Goal: Information Seeking & Learning: Learn about a topic

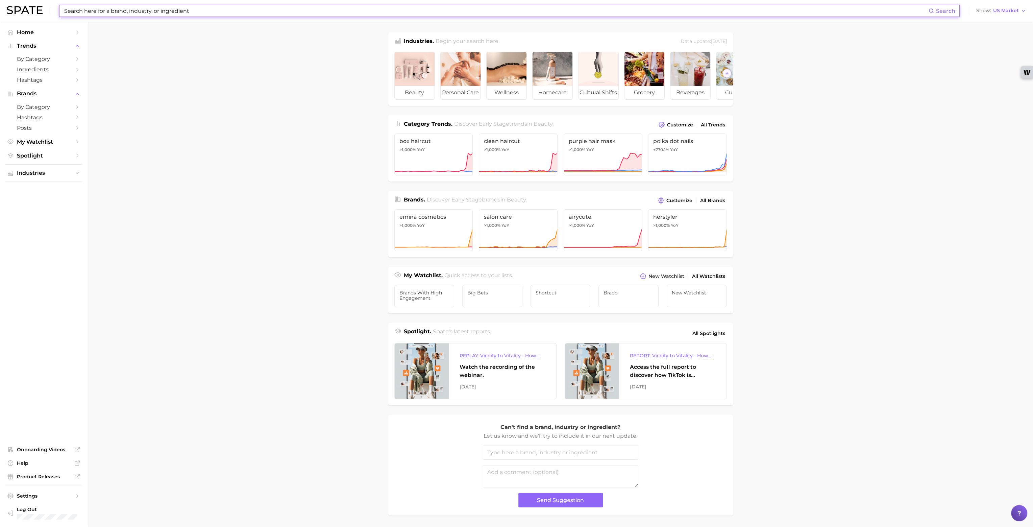
click at [169, 6] on input at bounding box center [496, 10] width 865 height 11
type input "Baby vaseline"
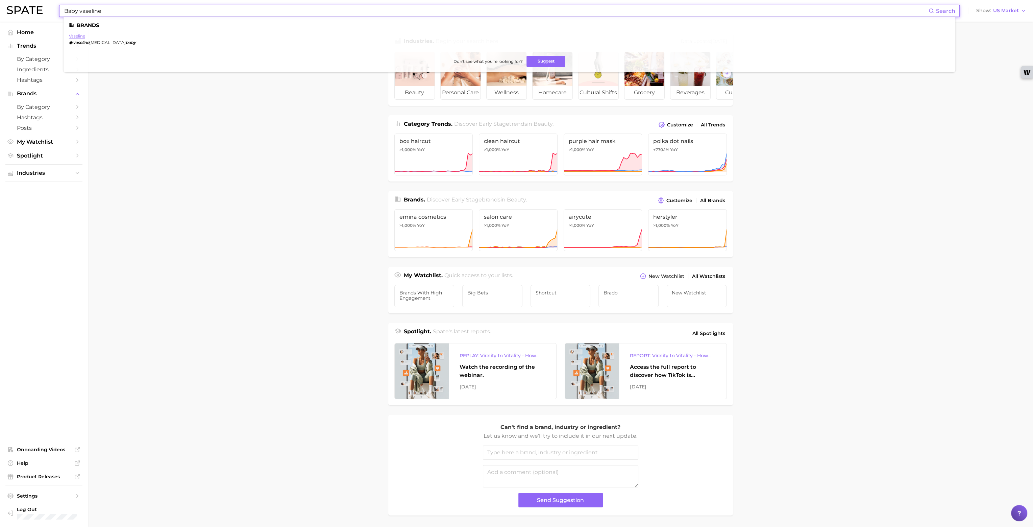
click at [81, 37] on link "vaseline" at bounding box center [77, 35] width 16 height 5
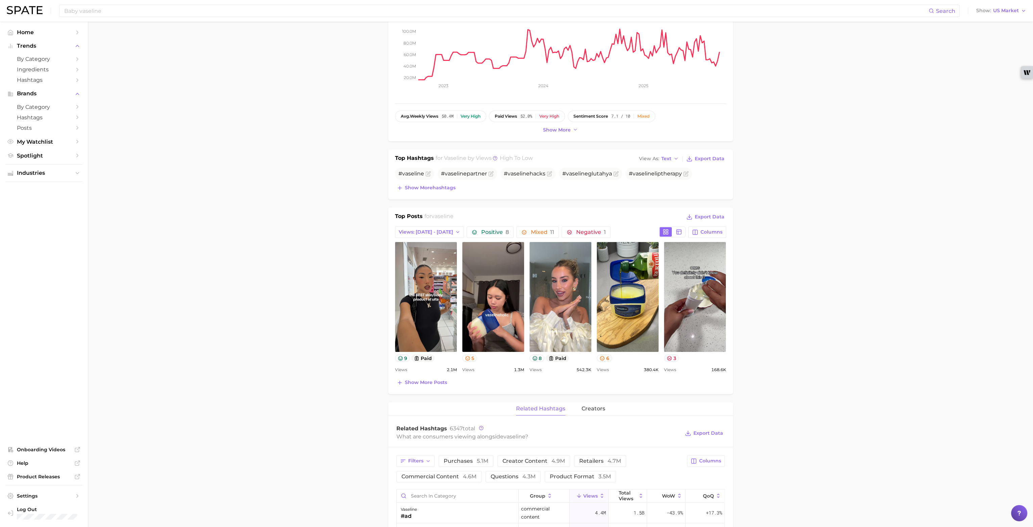
scroll to position [101, 0]
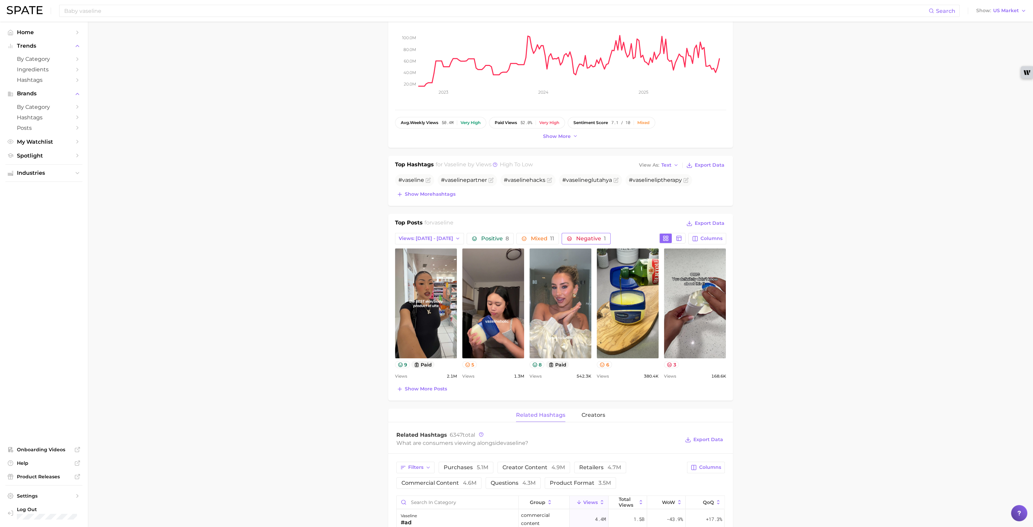
click at [585, 233] on button "Negative 1" at bounding box center [585, 238] width 49 height 11
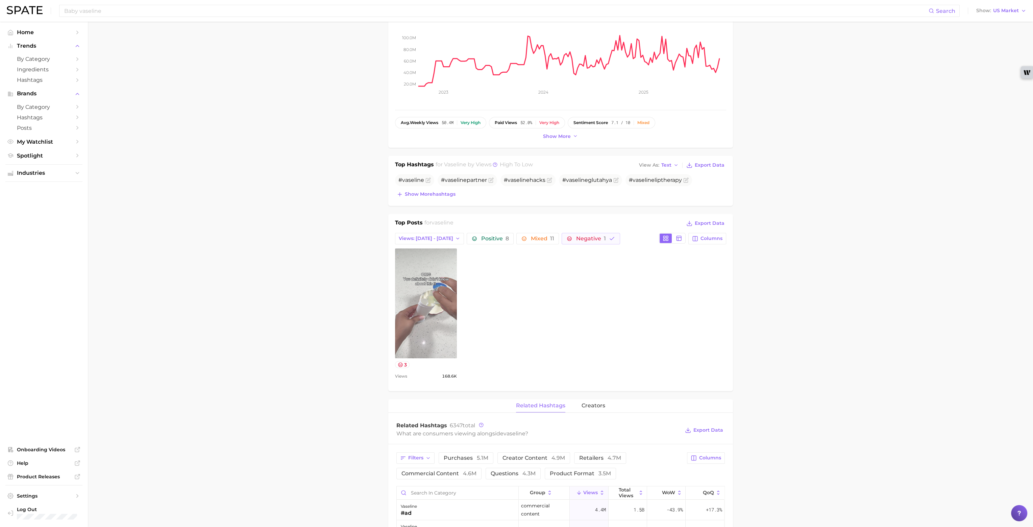
click at [416, 298] on link "view post on TikTok" at bounding box center [426, 303] width 62 height 110
click at [544, 236] on span "Mixed 11" at bounding box center [541, 238] width 23 height 5
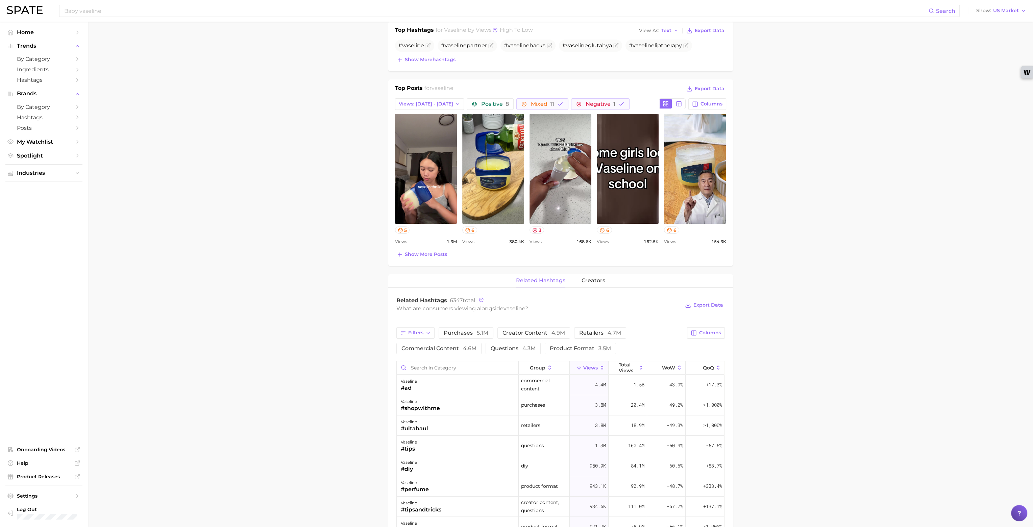
scroll to position [236, 0]
click at [585, 101] on span "Negative 1" at bounding box center [600, 103] width 30 height 5
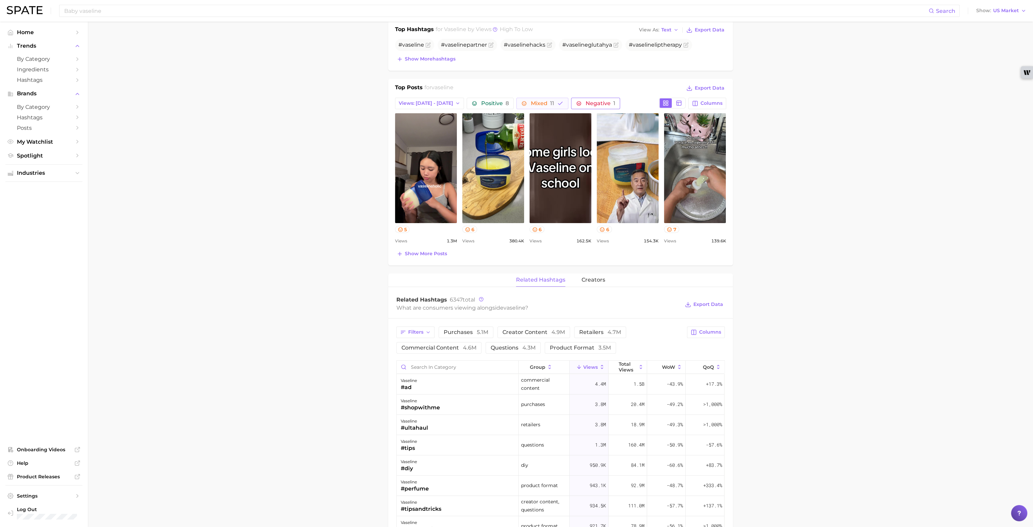
scroll to position [0, 0]
click at [550, 105] on button "Mixed 11" at bounding box center [542, 103] width 52 height 11
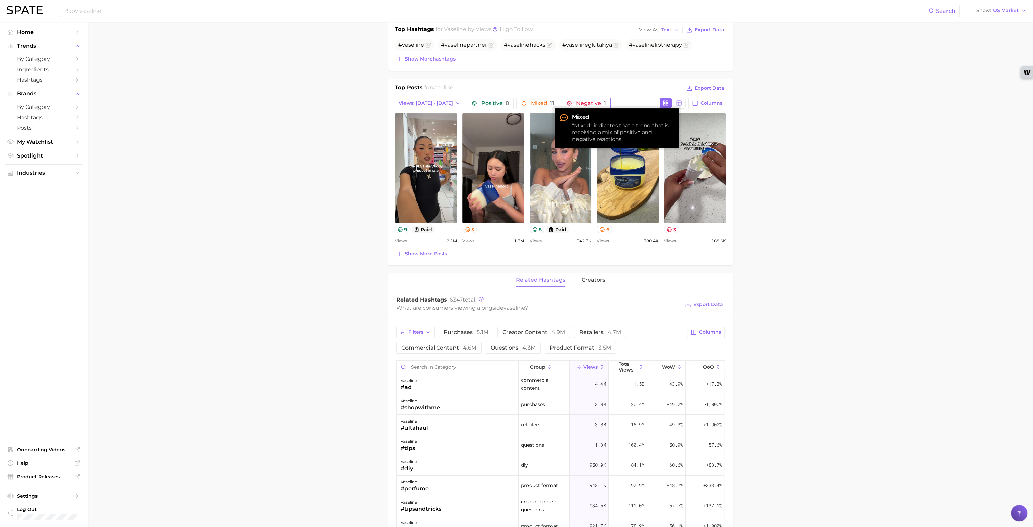
click at [584, 102] on span "Negative 1" at bounding box center [591, 103] width 30 height 5
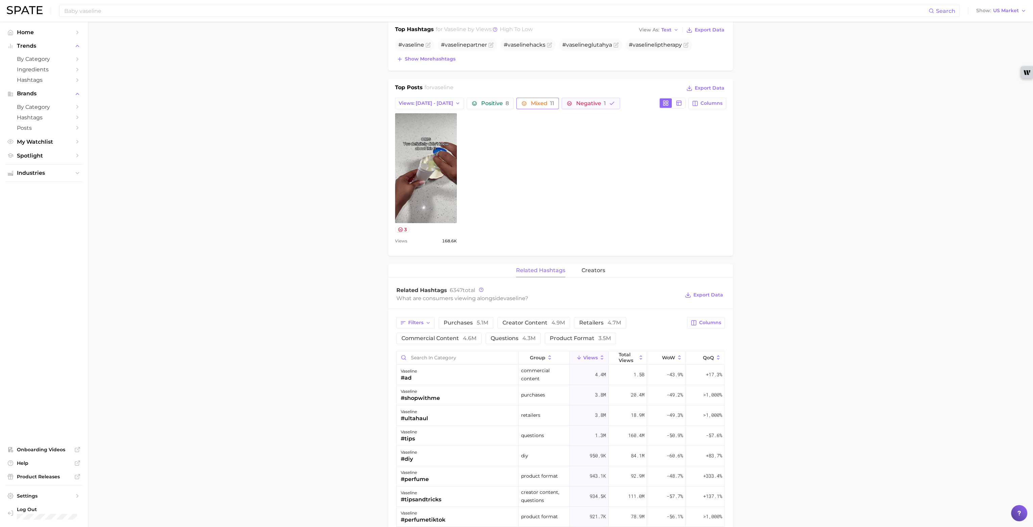
click at [550, 102] on button "Mixed 11" at bounding box center [537, 103] width 43 height 11
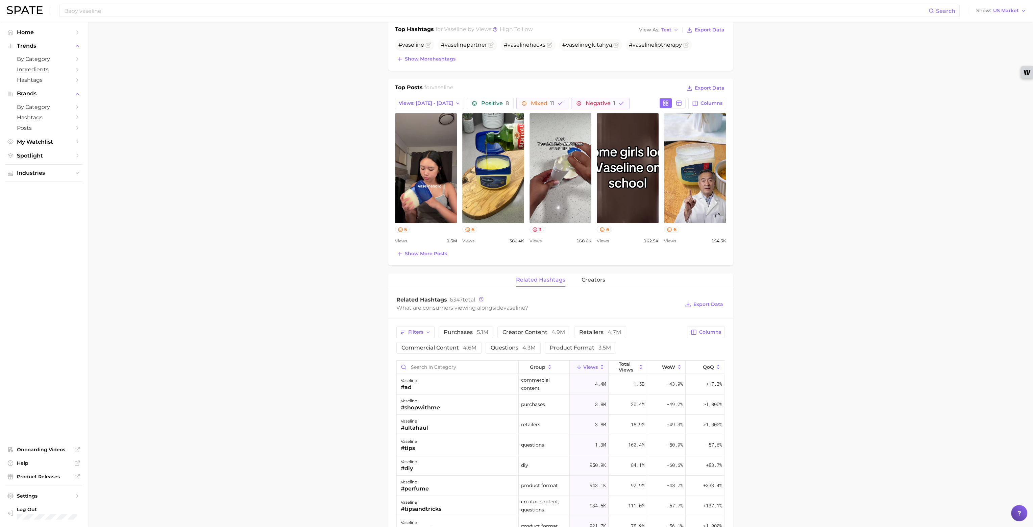
click at [551, 94] on div "Top Posts for vaseline Export Data Views: [DATE] - [DATE] Positive 8 Mixed 11 N…" at bounding box center [560, 170] width 331 height 175
click at [550, 101] on button "Mixed 11" at bounding box center [542, 103] width 52 height 11
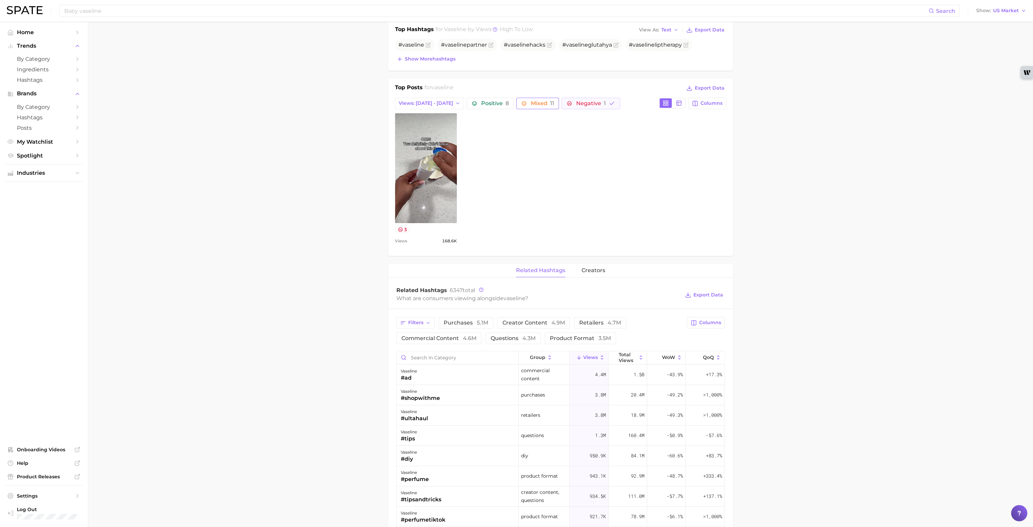
click at [550, 106] on button "Mixed 11" at bounding box center [537, 103] width 43 height 11
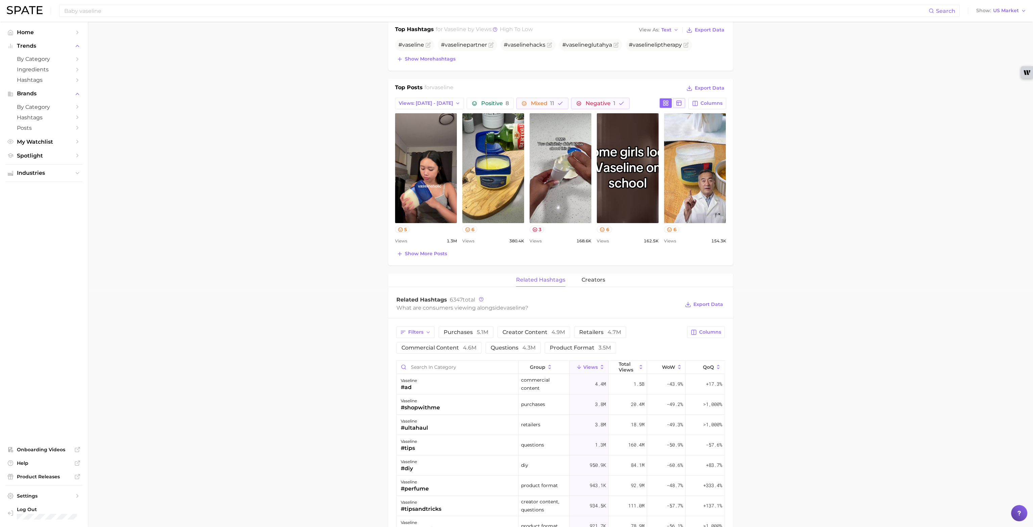
click at [681, 103] on icon at bounding box center [679, 103] width 6 height 6
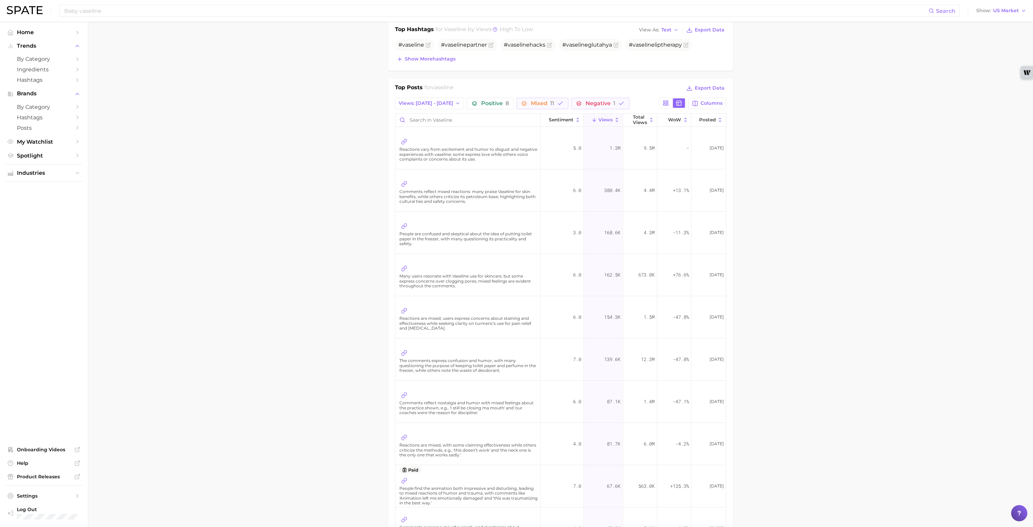
click at [445, 156] on span "Reactions vary from excitement and humor to disgust and negative experiences wi…" at bounding box center [468, 154] width 138 height 15
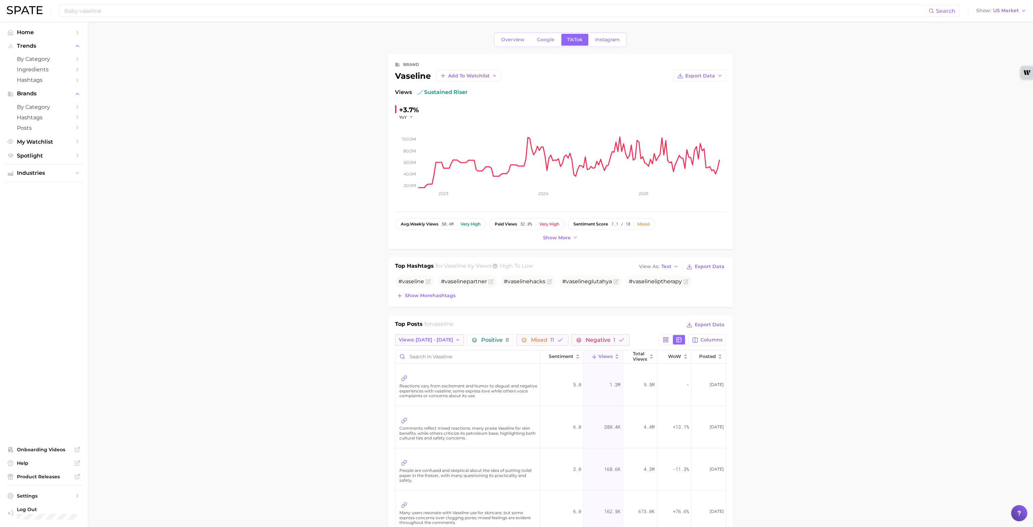
click at [432, 340] on span "Views: [DATE] - [DATE]" at bounding box center [426, 340] width 54 height 6
click at [662, 341] on button at bounding box center [665, 339] width 12 height 9
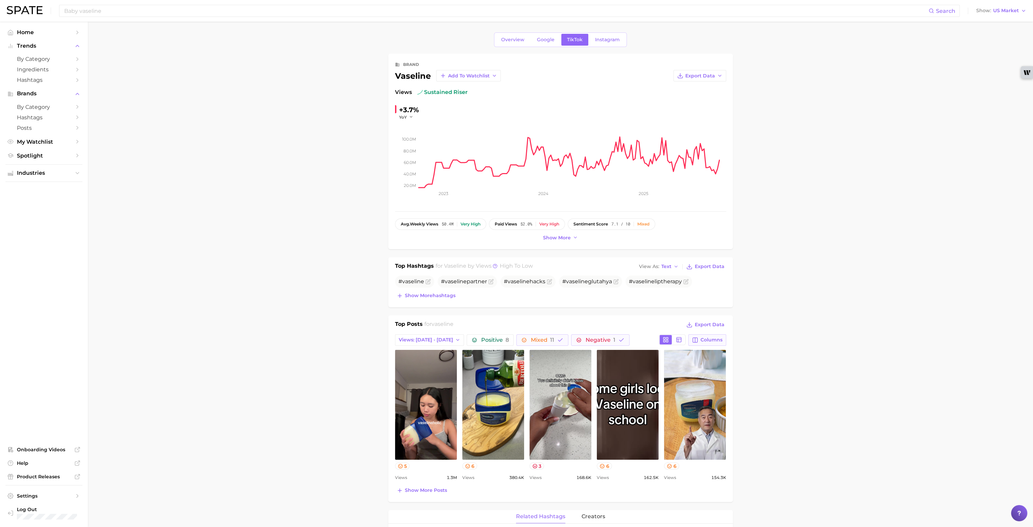
click at [701, 335] on button "Columns" at bounding box center [706, 339] width 37 height 11
click at [554, 44] on link "Google" at bounding box center [545, 40] width 29 height 12
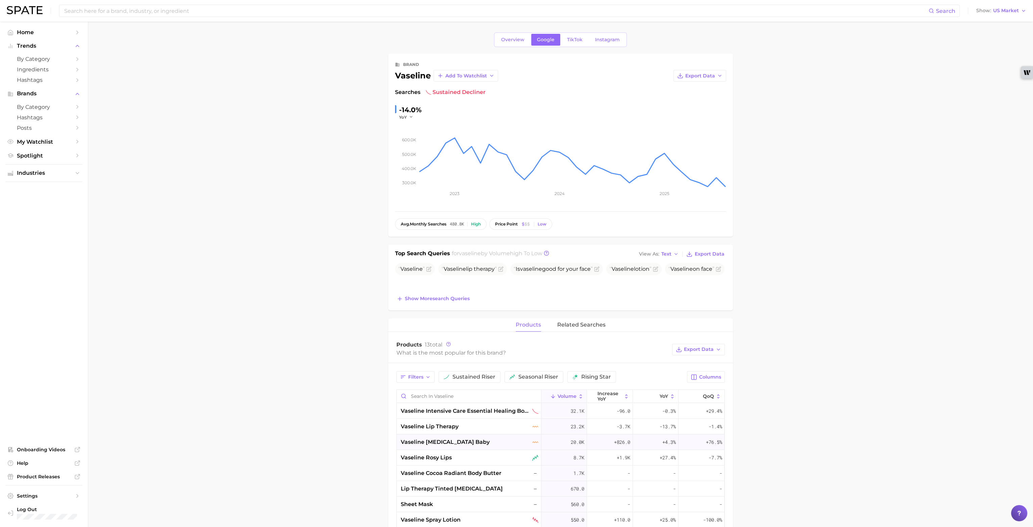
click at [408, 441] on span "vaseline [MEDICAL_DATA] baby" at bounding box center [445, 442] width 89 height 8
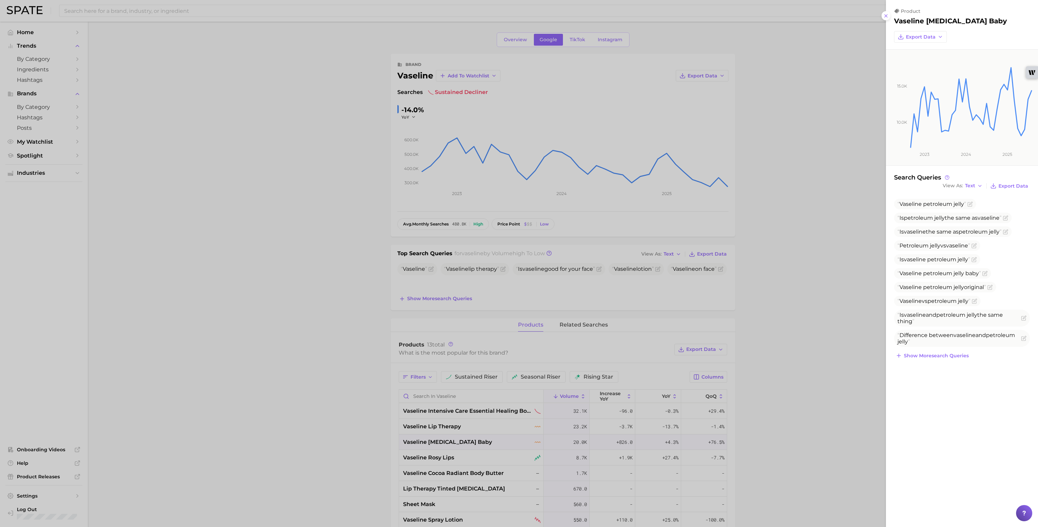
click at [765, 251] on div at bounding box center [519, 263] width 1038 height 527
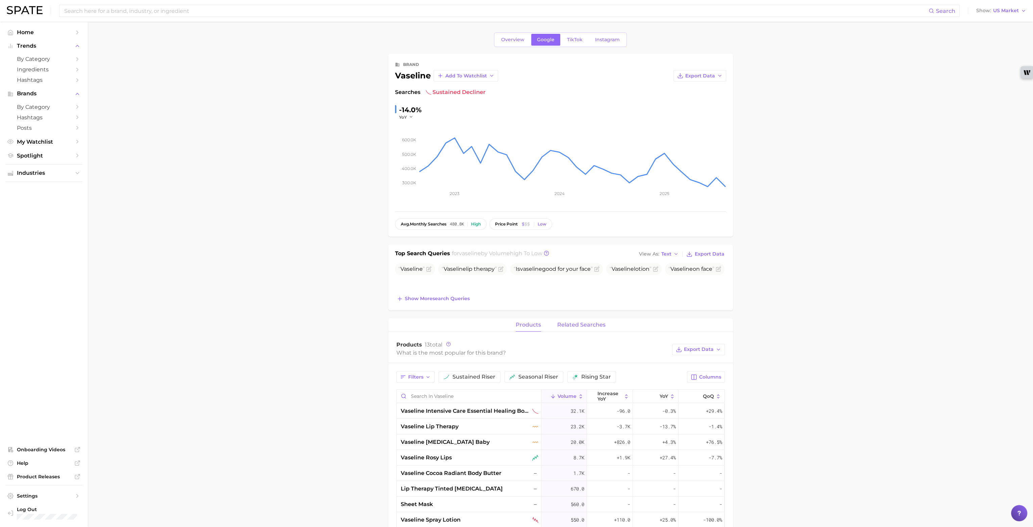
click at [576, 324] on span "related searches" at bounding box center [581, 325] width 48 height 6
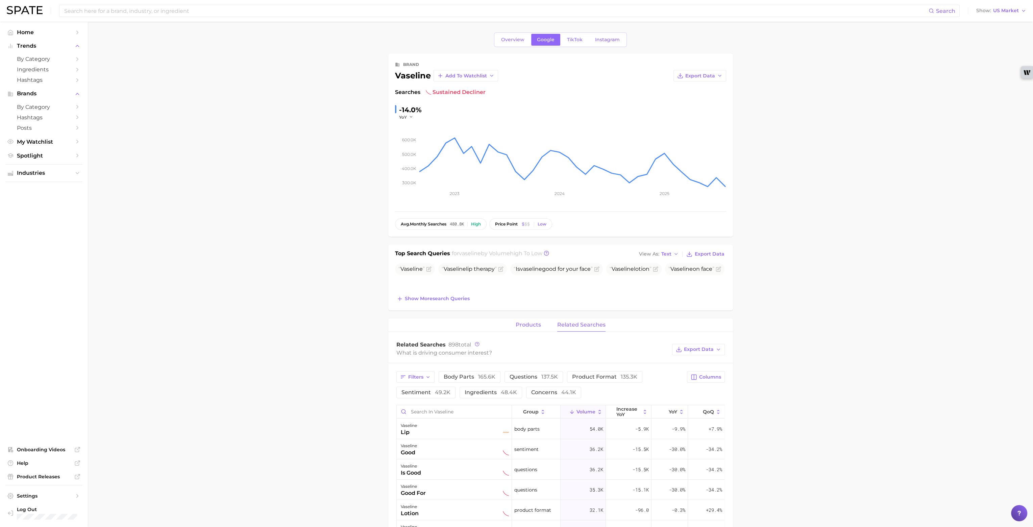
click at [530, 327] on span "products" at bounding box center [527, 325] width 25 height 6
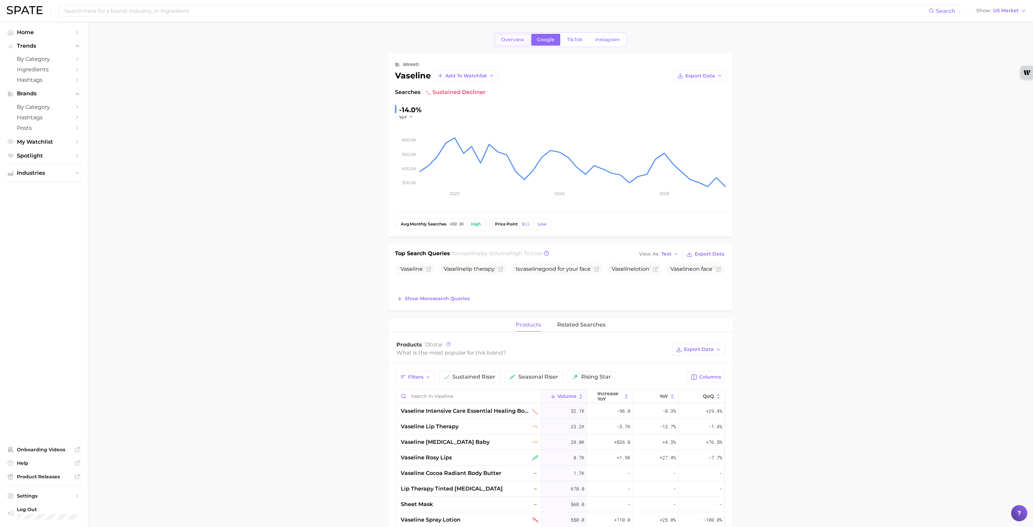
click at [516, 37] on span "Overview" at bounding box center [512, 40] width 23 height 6
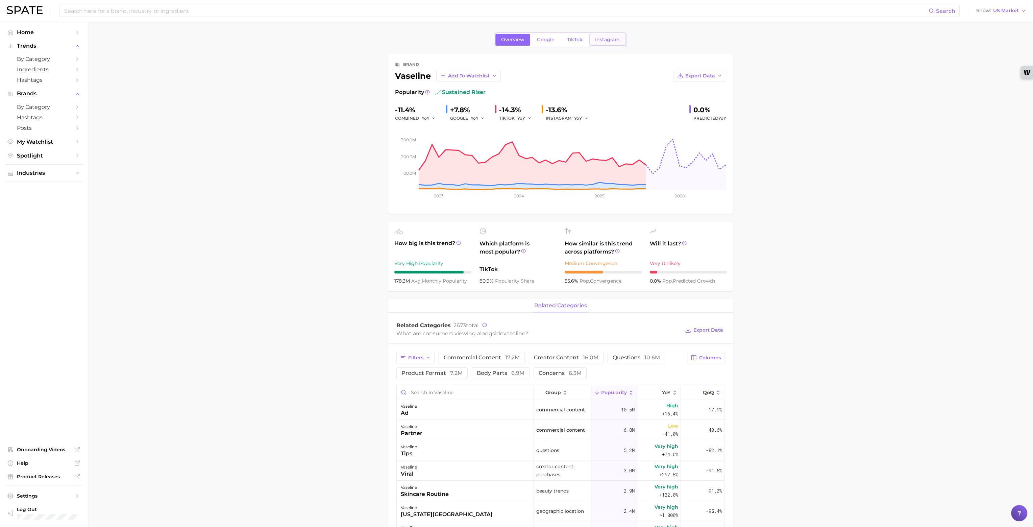
click at [605, 41] on span "Instagram" at bounding box center [607, 40] width 25 height 6
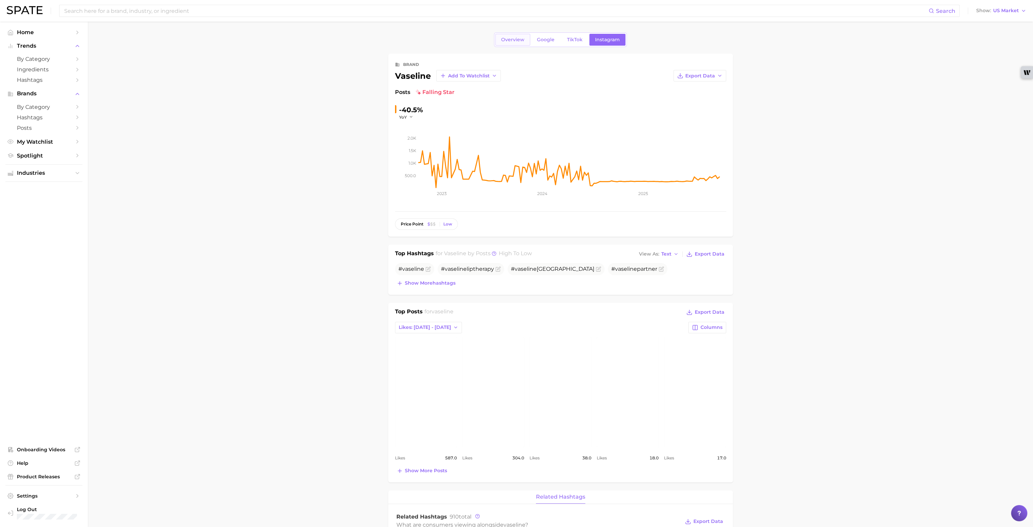
click at [517, 37] on span "Overview" at bounding box center [512, 40] width 23 height 6
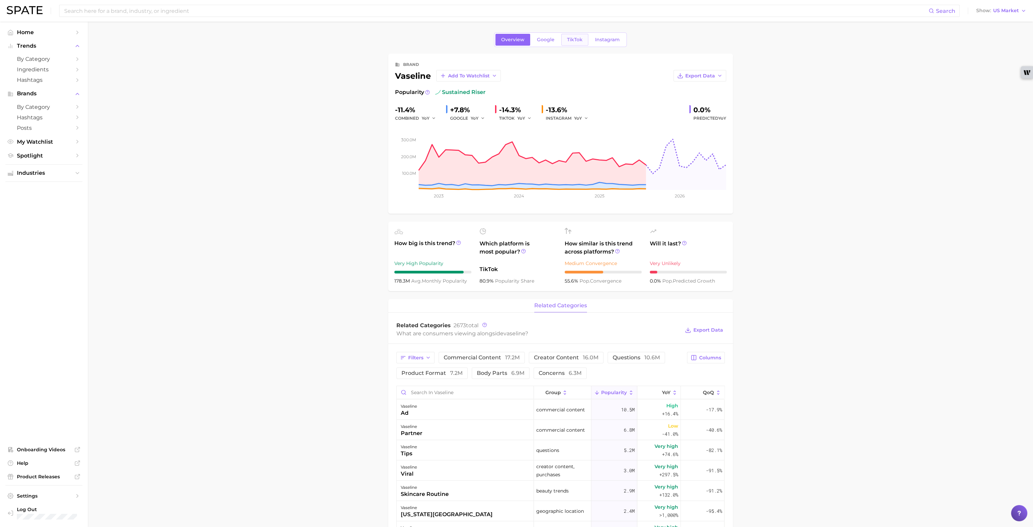
click at [570, 43] on link "TikTok" at bounding box center [574, 40] width 27 height 12
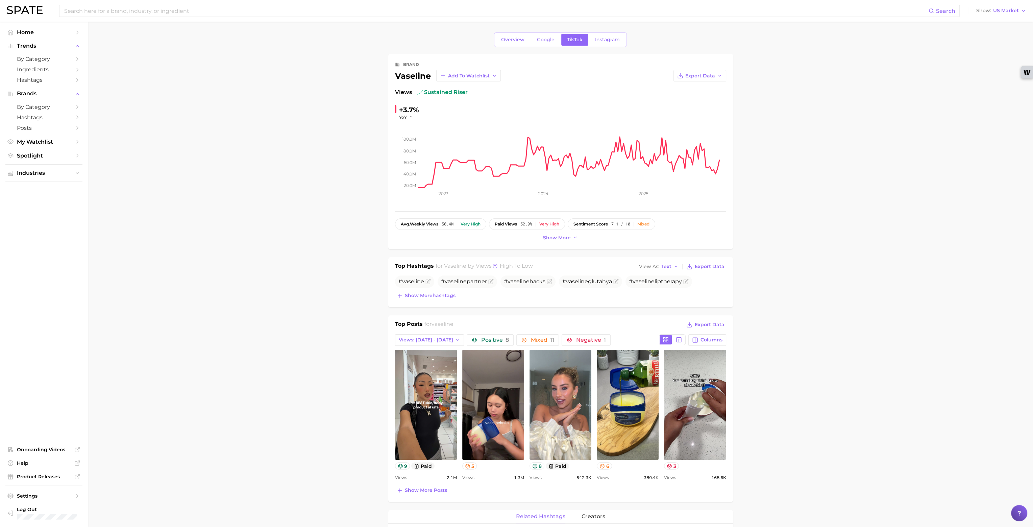
drag, startPoint x: 235, startPoint y: 115, endPoint x: 215, endPoint y: 98, distance: 26.2
drag, startPoint x: 224, startPoint y: 80, endPoint x: 222, endPoint y: 75, distance: 5.5
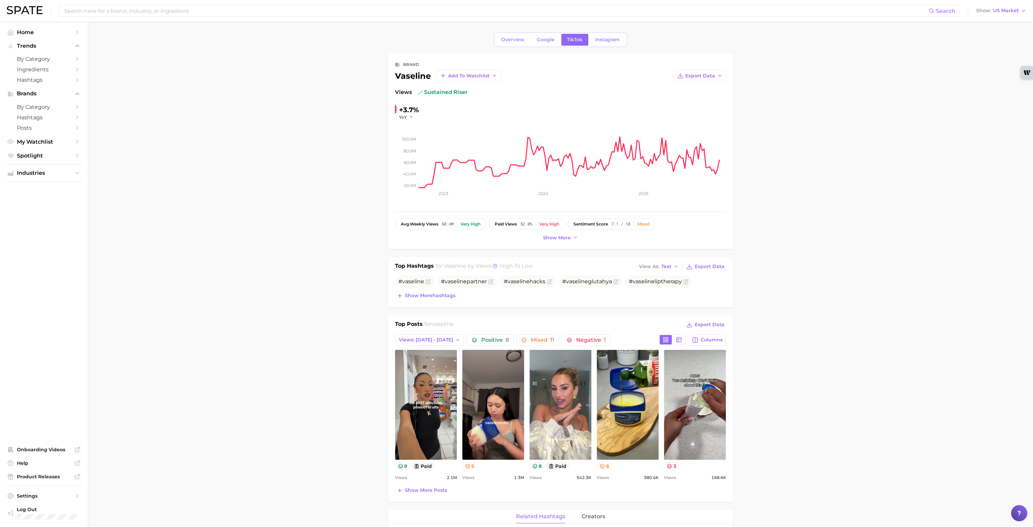
drag, startPoint x: 222, startPoint y: 75, endPoint x: 220, endPoint y: 66, distance: 9.2
drag, startPoint x: 220, startPoint y: 66, endPoint x: 219, endPoint y: 60, distance: 5.8
click at [550, 225] on div "Very high" at bounding box center [549, 224] width 20 height 5
